Goal: Task Accomplishment & Management: Complete application form

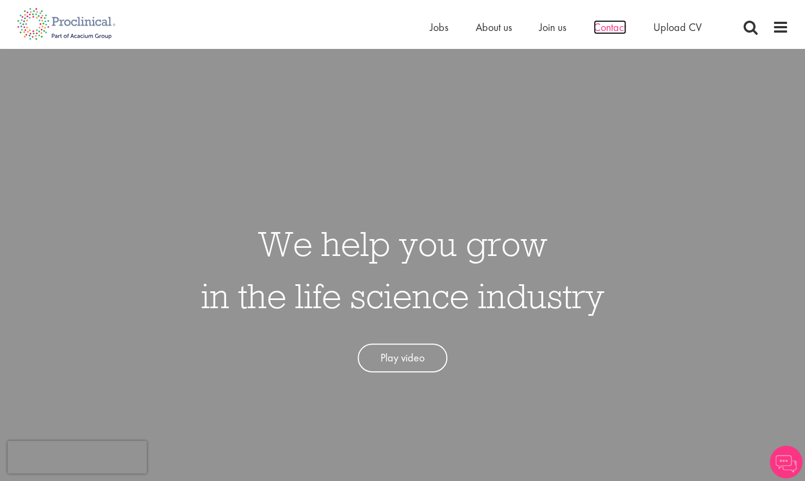
click at [595, 30] on span "Contact" at bounding box center [610, 27] width 33 height 14
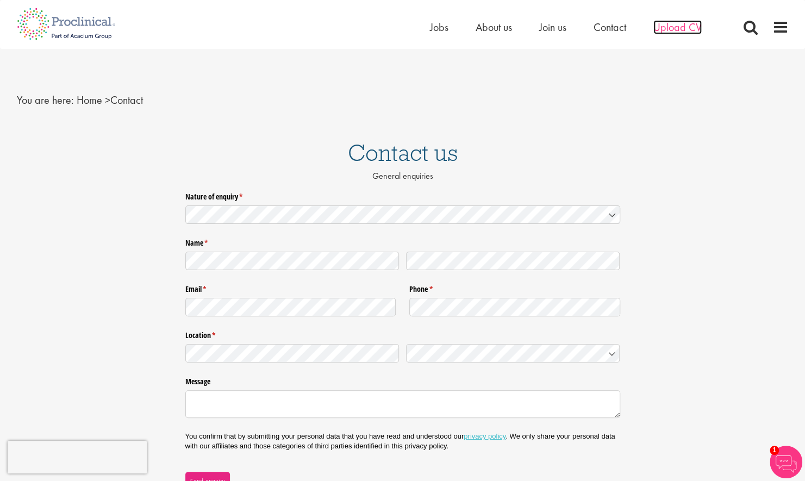
click at [675, 29] on span "Upload CV" at bounding box center [678, 27] width 48 height 14
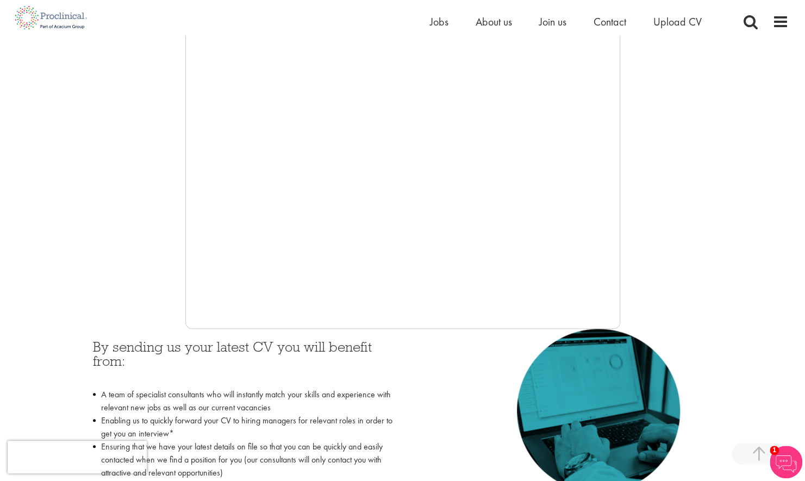
scroll to position [221, 0]
